Goal: Communication & Community: Answer question/provide support

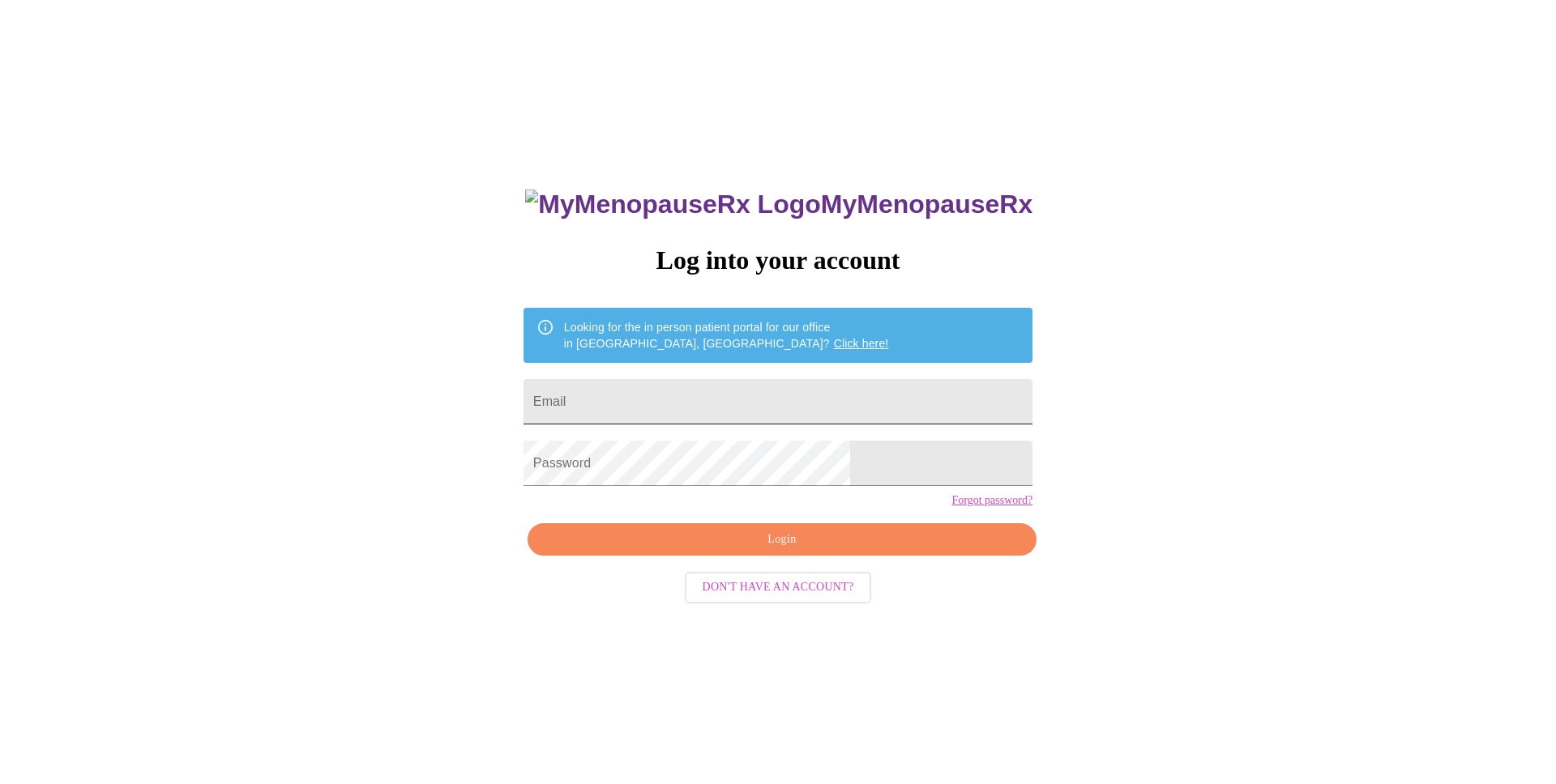
click at [738, 384] on input "Email" at bounding box center [778, 402] width 509 height 45
click at [731, 397] on input "Email" at bounding box center [778, 402] width 509 height 45
type input "olcaysengur@gmail.com"
click at [775, 550] on span "Login" at bounding box center [782, 539] width 472 height 20
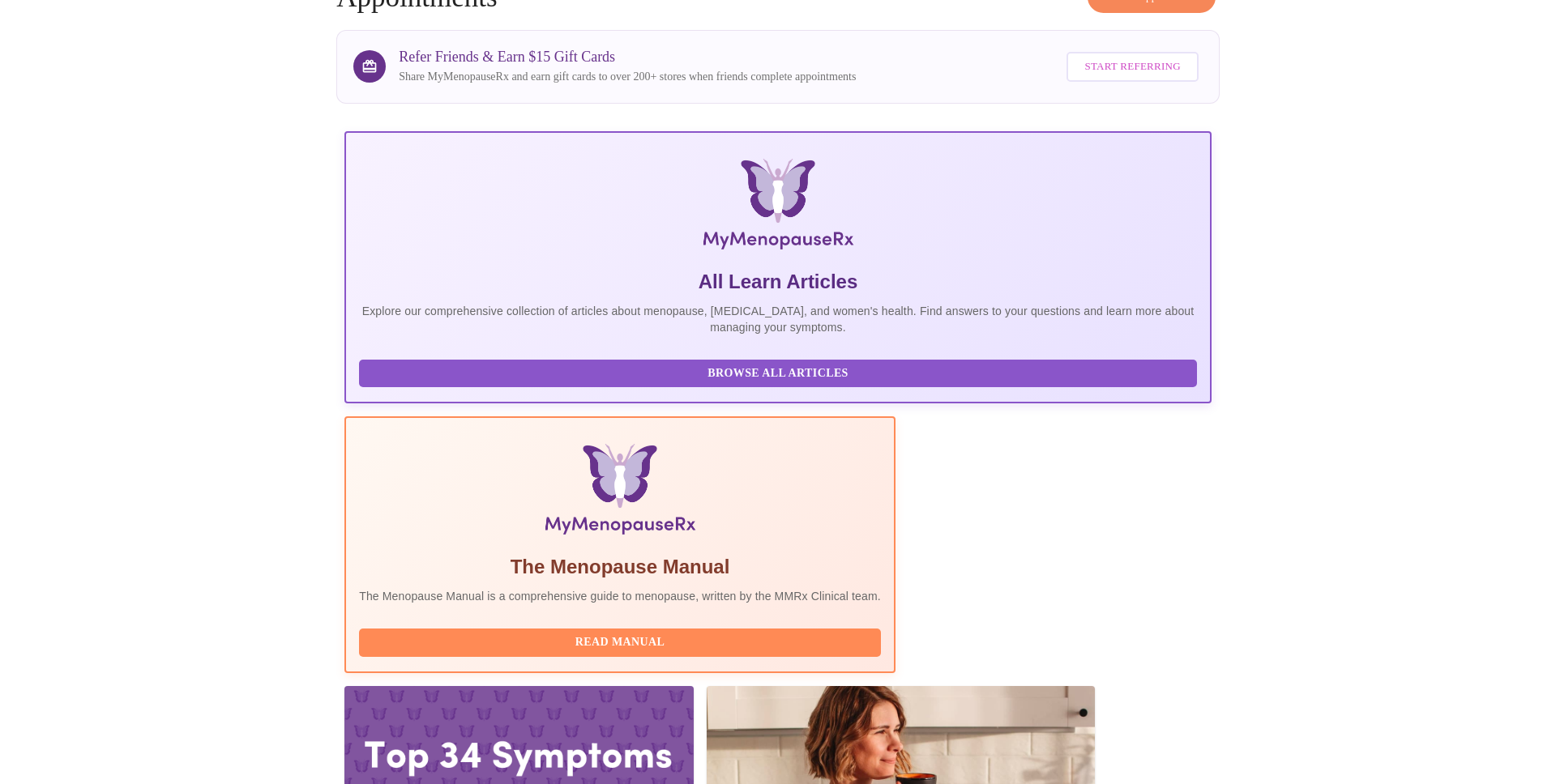
scroll to position [103, 0]
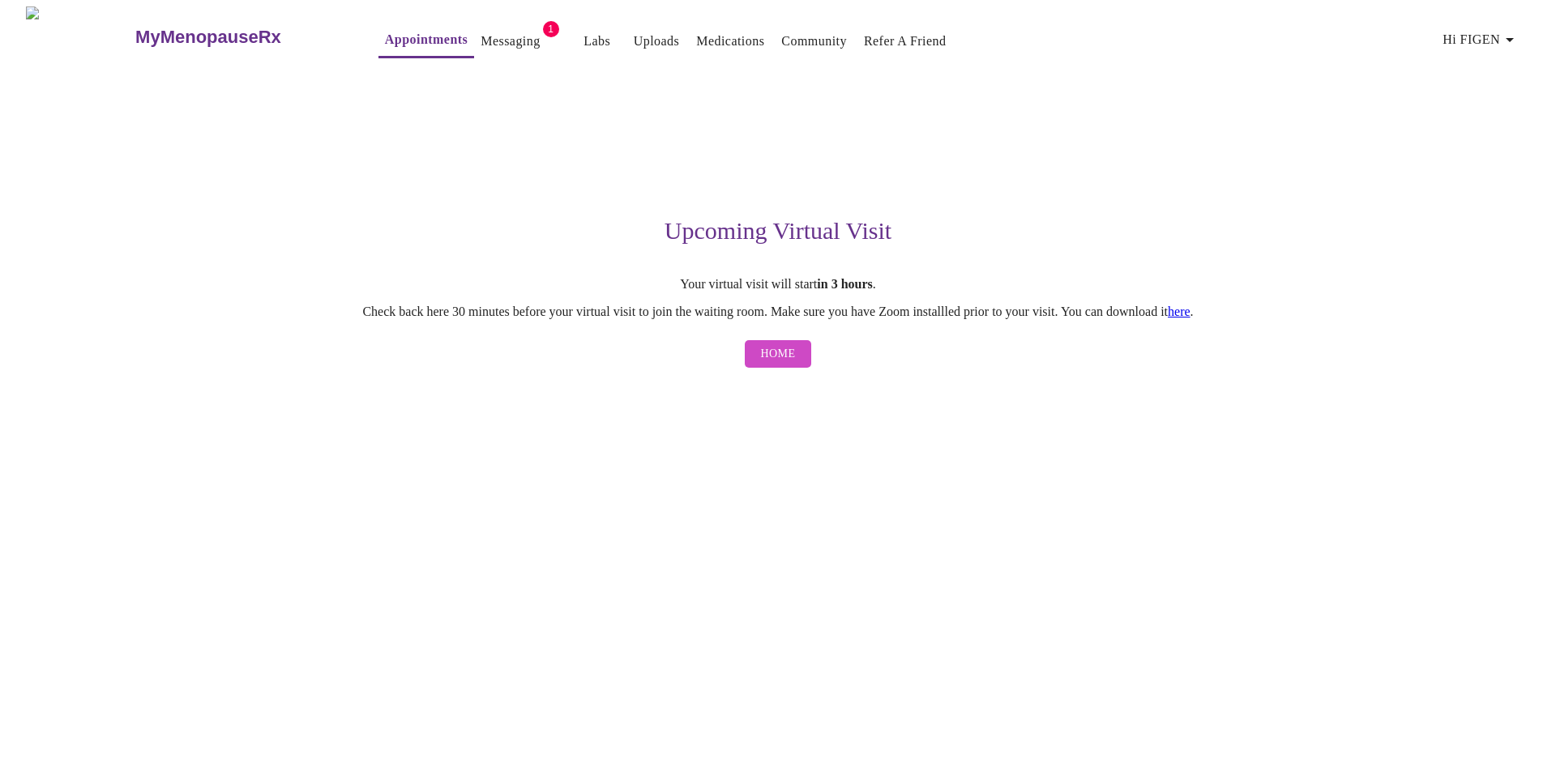
click at [1190, 313] on link "here" at bounding box center [1179, 311] width 23 height 13
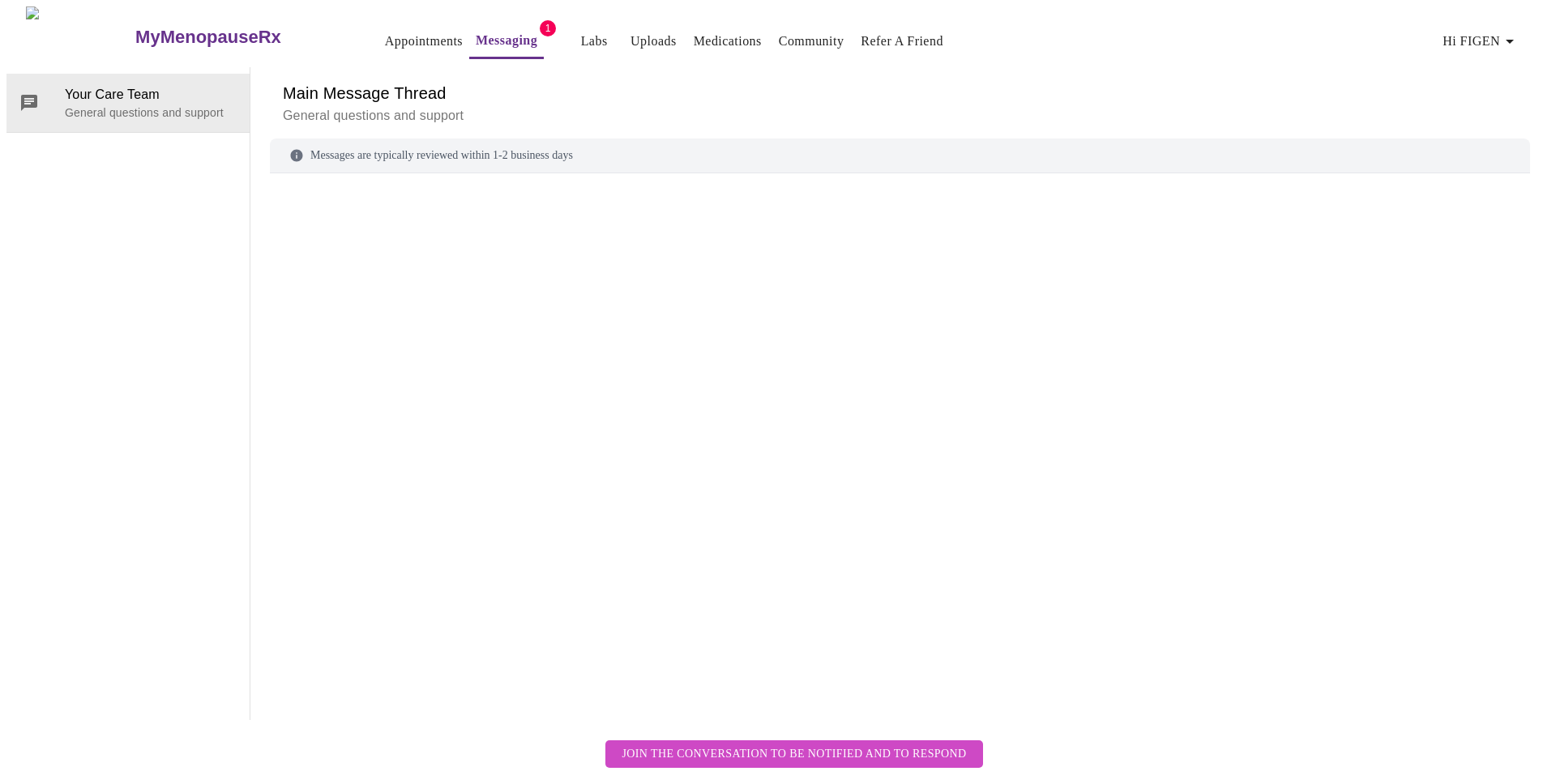
scroll to position [61, 0]
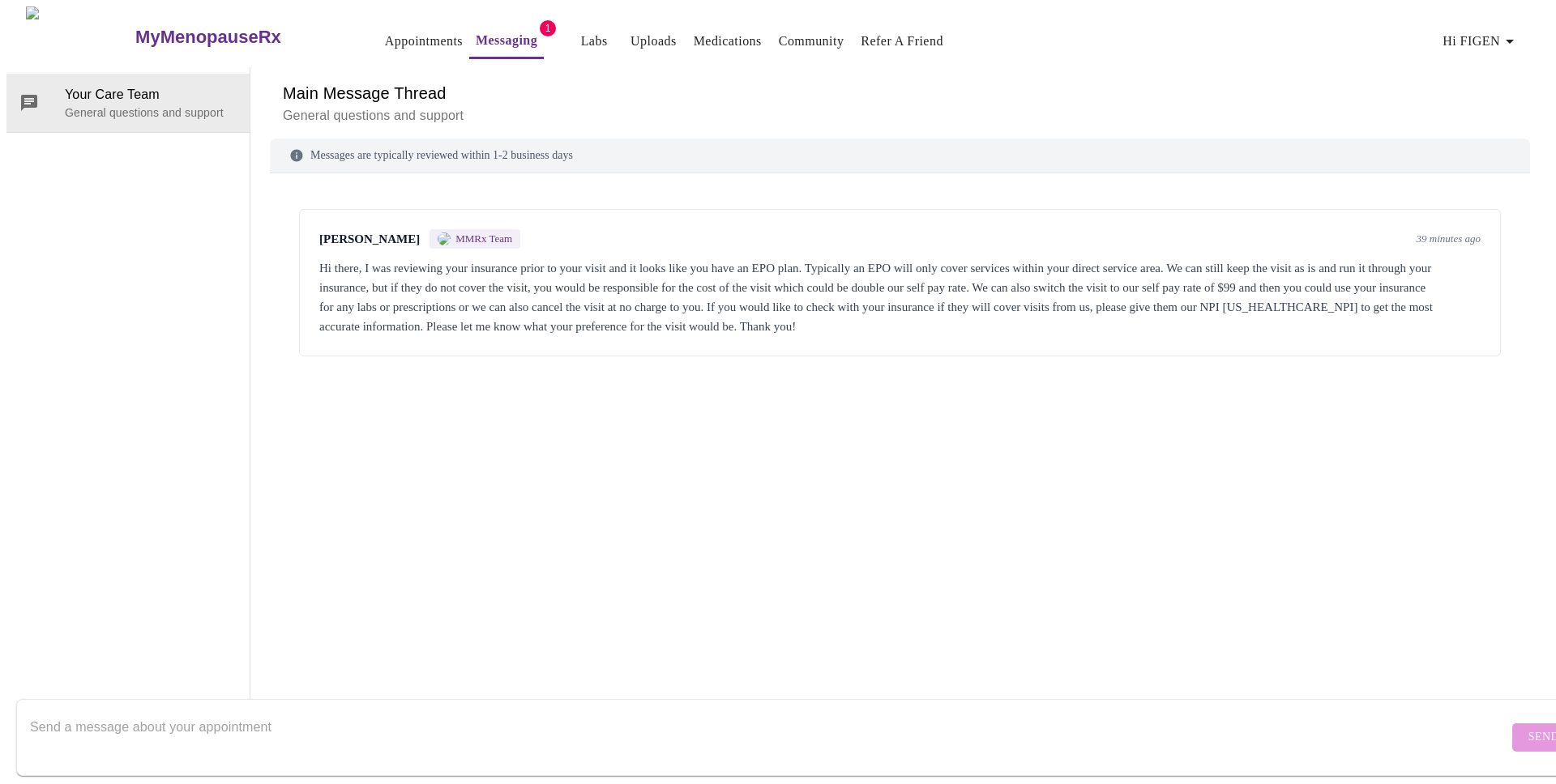
click at [324, 711] on textarea "Send a message about your appointment" at bounding box center [769, 737] width 1478 height 52
type textarea "Hi [PERSON_NAME], you can charge the visit to the credit card on my file. Thank…"
click at [1528, 728] on span "Send" at bounding box center [1543, 738] width 31 height 20
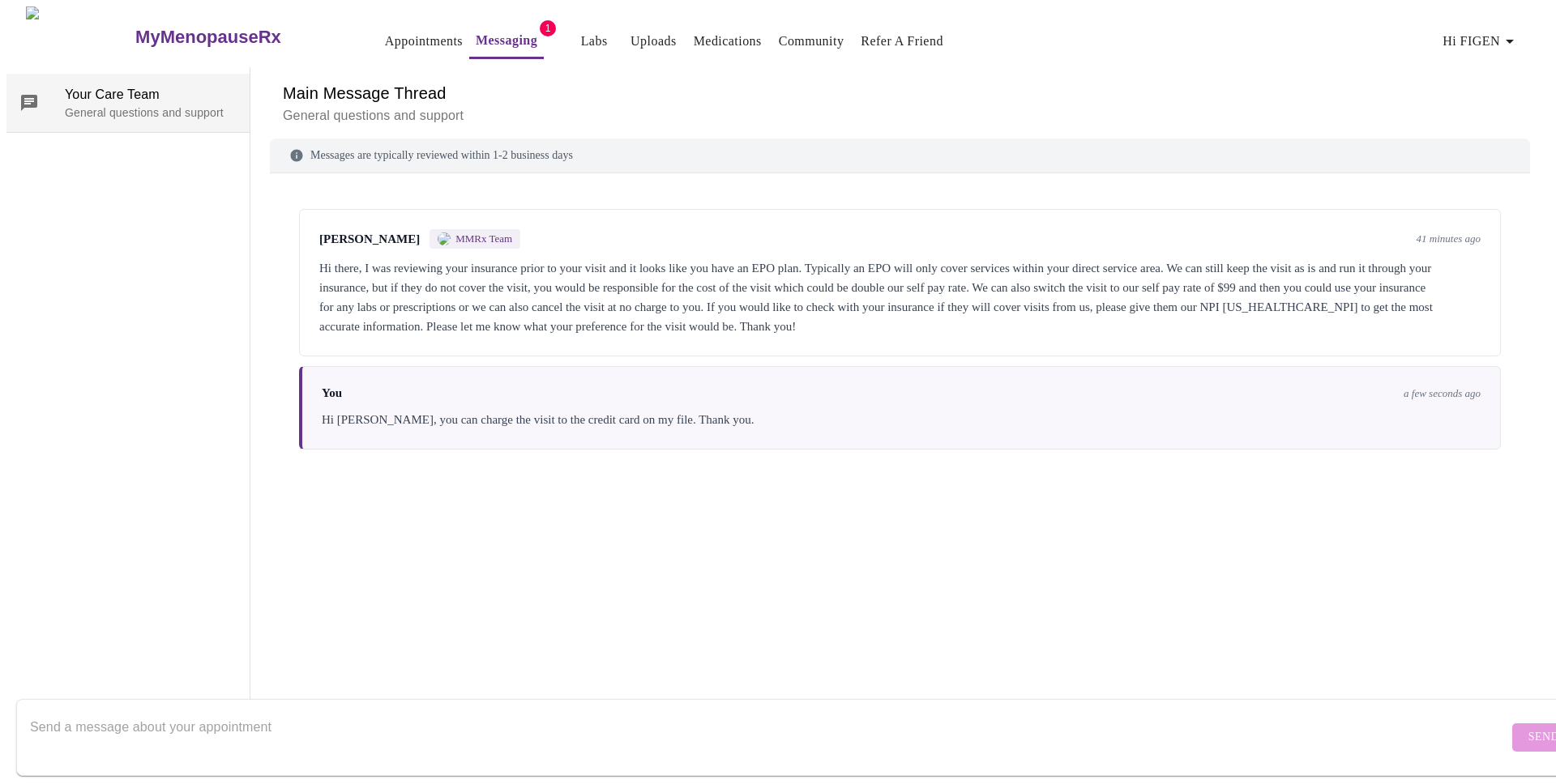
click at [158, 104] on p "General questions and support" at bounding box center [150, 112] width 171 height 16
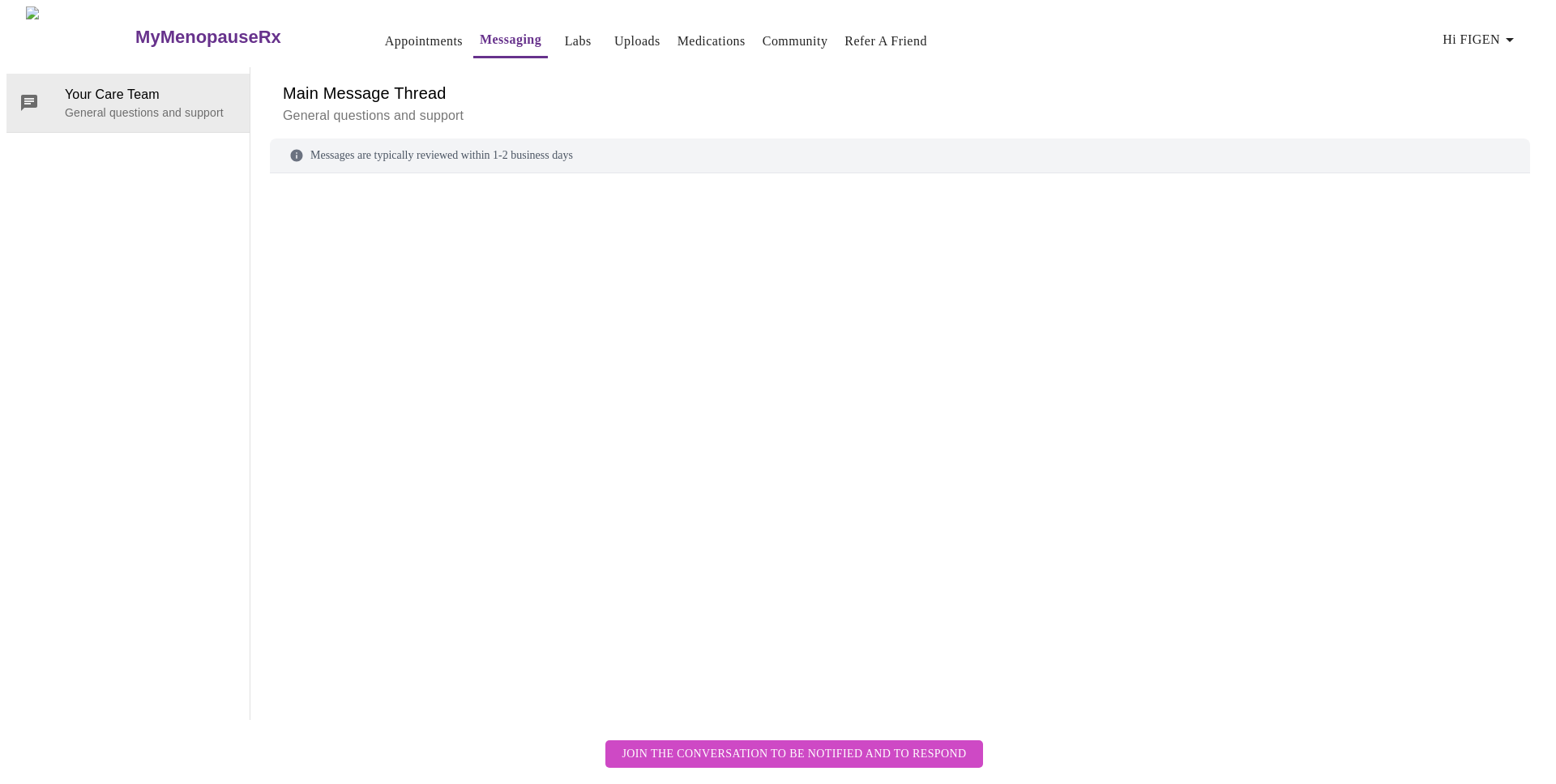
scroll to position [61, 0]
